Goal: Task Accomplishment & Management: Manage account settings

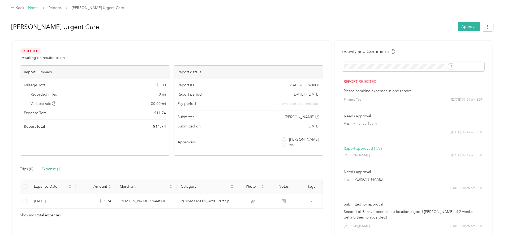
click at [38, 9] on link "Home" at bounding box center [33, 8] width 10 height 5
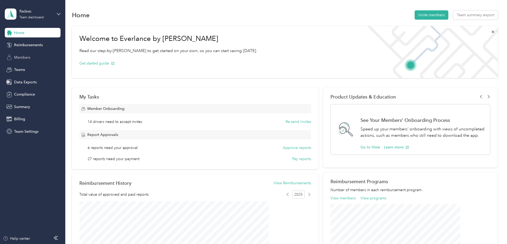
click at [33, 55] on div "Members" at bounding box center [33, 58] width 56 height 10
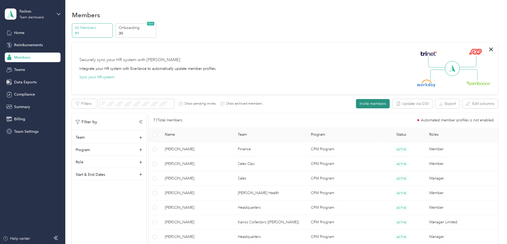
click at [356, 102] on button "Invite members" at bounding box center [373, 103] width 34 height 9
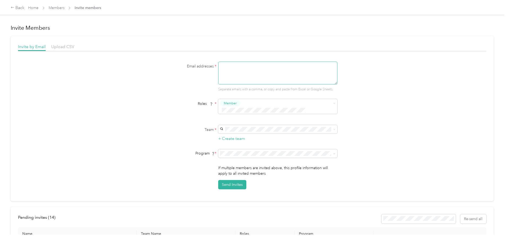
click at [274, 71] on textarea at bounding box center [277, 73] width 119 height 23
type textarea "chambry.scales@radeas.com"
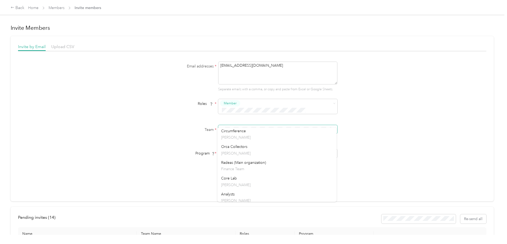
scroll to position [53, 0]
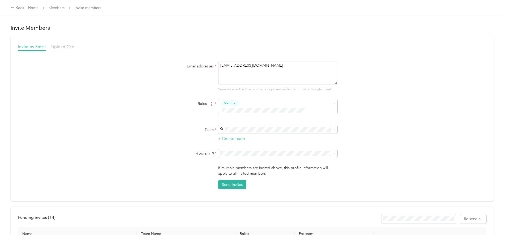
click at [402, 134] on div "Email addresses * chambry.scales@radeas.com Separate emails with a comma, or co…" at bounding box center [252, 126] width 468 height 128
click at [229, 135] on button "+ Create team" at bounding box center [231, 138] width 27 height 7
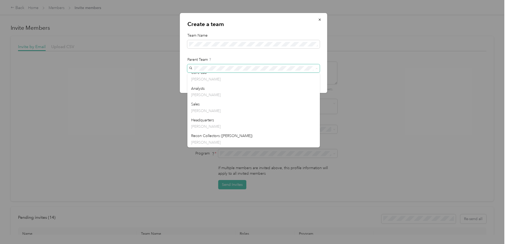
scroll to position [106, 0]
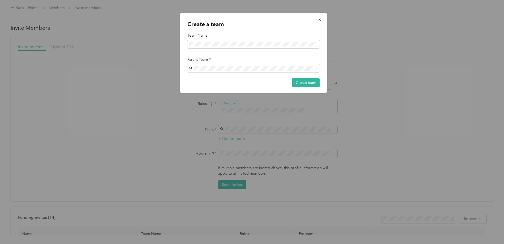
click at [247, 104] on p "[PERSON_NAME]" at bounding box center [253, 105] width 125 height 6
click at [301, 83] on button "Create team" at bounding box center [306, 82] width 28 height 9
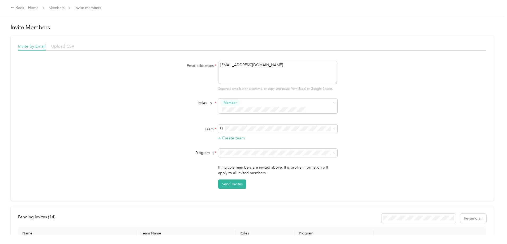
scroll to position [0, 0]
click at [238, 180] on button "Send Invites" at bounding box center [232, 184] width 28 height 9
click at [38, 7] on link "Home" at bounding box center [33, 8] width 10 height 5
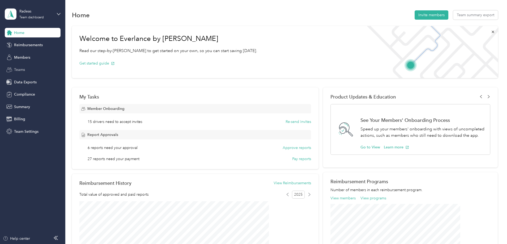
click at [32, 69] on div "Teams" at bounding box center [33, 70] width 56 height 10
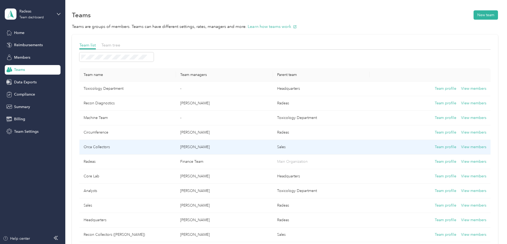
click at [155, 146] on td "Orca Collectors" at bounding box center [127, 147] width 97 height 15
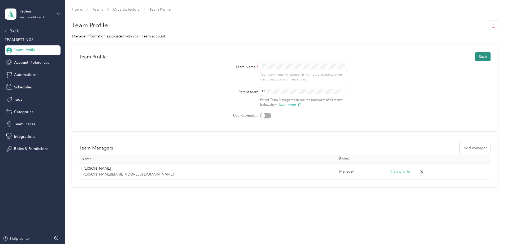
click at [475, 55] on button "Save" at bounding box center [482, 56] width 15 height 9
click at [13, 29] on div "Back" at bounding box center [31, 31] width 53 height 6
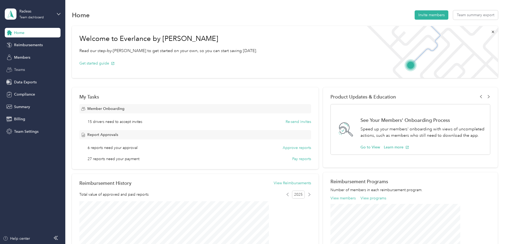
click at [23, 69] on span "Teams" at bounding box center [19, 70] width 11 height 6
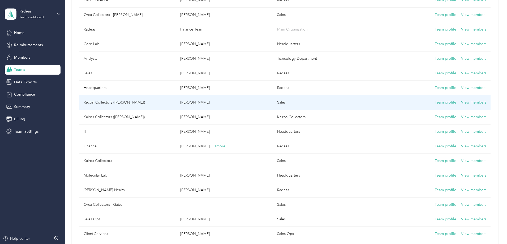
scroll to position [133, 0]
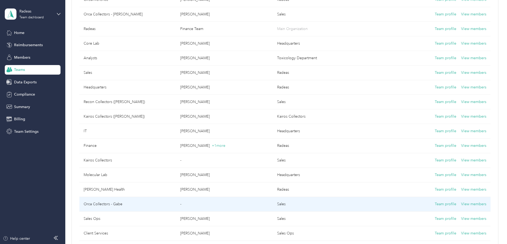
click at [146, 202] on td "Orca Collectors - Gabe" at bounding box center [127, 204] width 97 height 15
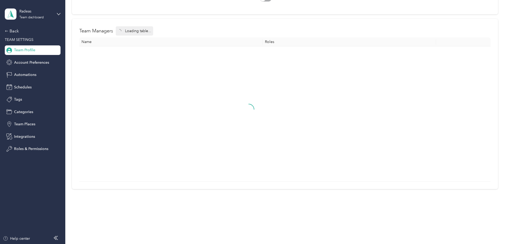
scroll to position [117, 0]
click at [264, 132] on button "Add Manager" at bounding box center [248, 133] width 31 height 10
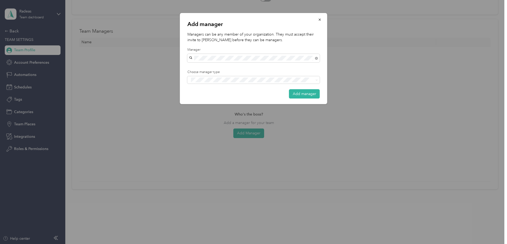
click at [230, 65] on div "Gabe Estrada" at bounding box center [253, 67] width 125 height 6
click at [313, 76] on span at bounding box center [253, 79] width 132 height 7
click at [293, 86] on div "Manager Limited" at bounding box center [253, 89] width 125 height 7
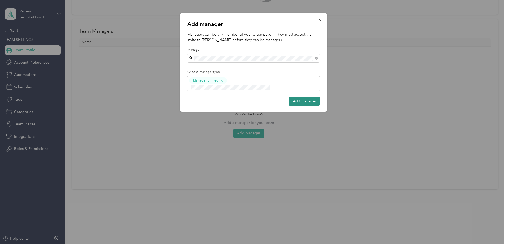
click at [305, 97] on button "Add manager" at bounding box center [304, 101] width 31 height 9
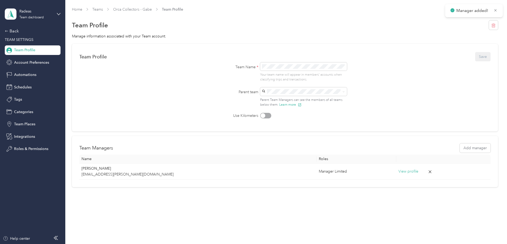
scroll to position [0, 0]
click at [20, 32] on div "Back" at bounding box center [31, 31] width 53 height 6
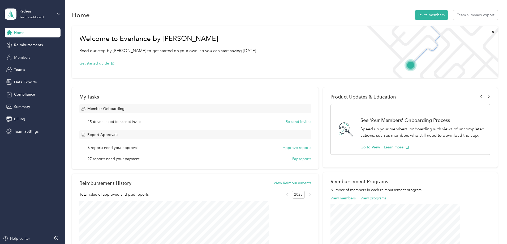
click at [37, 59] on div "Members" at bounding box center [33, 58] width 56 height 10
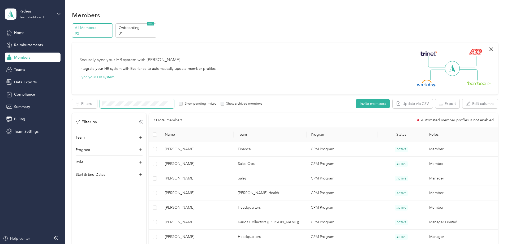
click at [174, 101] on span at bounding box center [137, 103] width 74 height 9
click at [356, 103] on button "Invite members" at bounding box center [373, 103] width 34 height 9
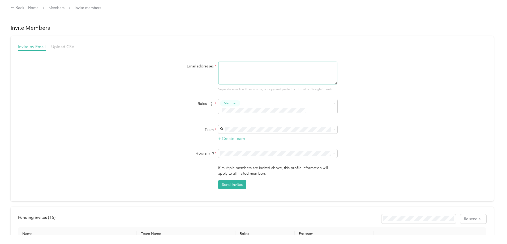
click at [249, 71] on textarea at bounding box center [277, 73] width 119 height 23
type textarea "chambry.scales@radeas.com"
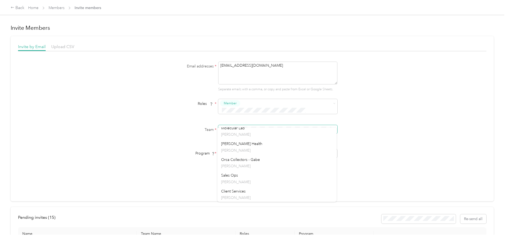
scroll to position [241, 0]
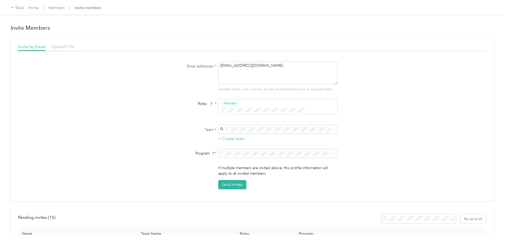
click at [263, 158] on div "Orca Collectors - Gabe Gabe Estrada" at bounding box center [277, 162] width 112 height 12
click at [234, 180] on button "Send Invites" at bounding box center [232, 184] width 28 height 9
